Goal: Browse casually

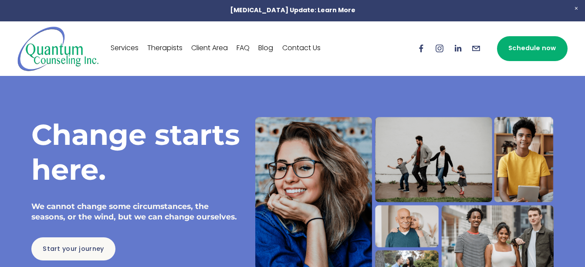
click at [585, 262] on div at bounding box center [292, 166] width 585 height 332
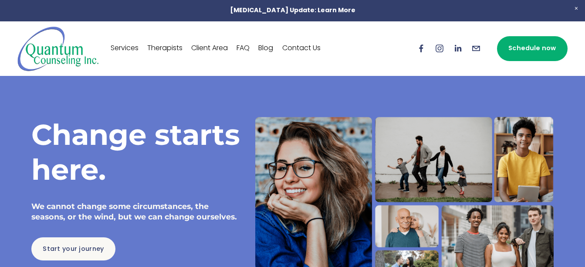
click at [585, 262] on div at bounding box center [292, 166] width 585 height 332
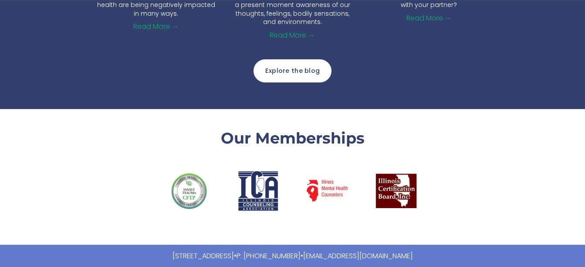
scroll to position [1190, 0]
